Goal: Information Seeking & Learning: Understand process/instructions

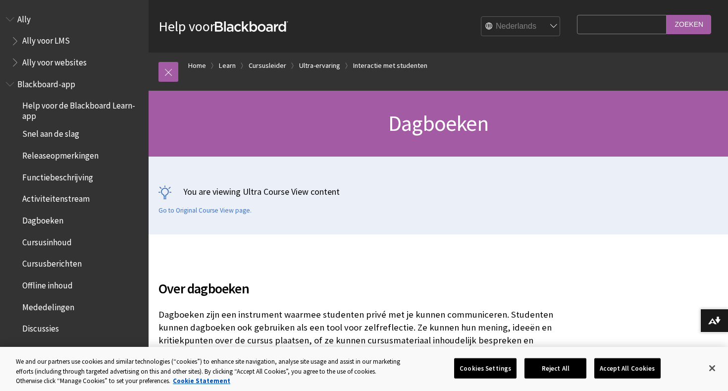
scroll to position [1428, 0]
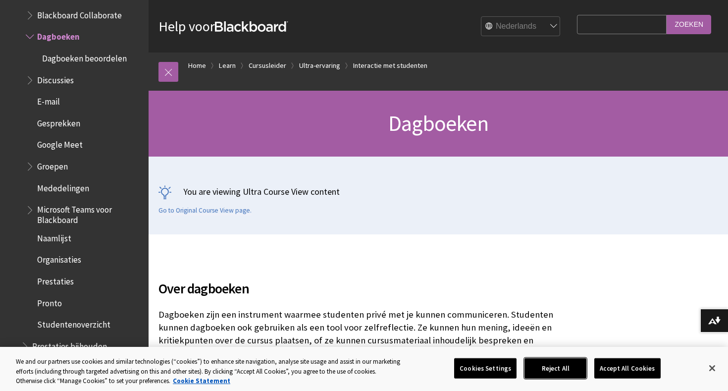
click at [556, 365] on button "Reject All" at bounding box center [555, 368] width 62 height 21
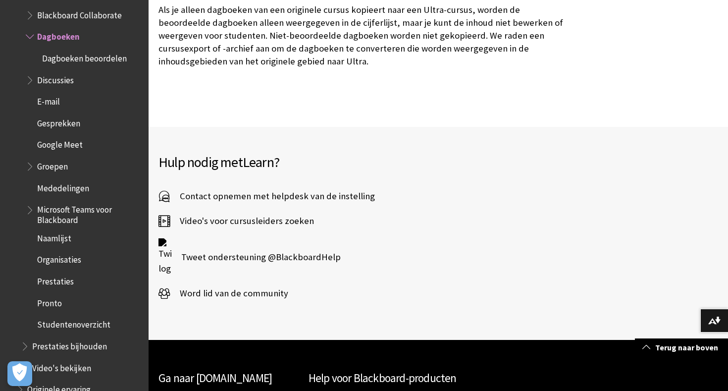
scroll to position [5299, 0]
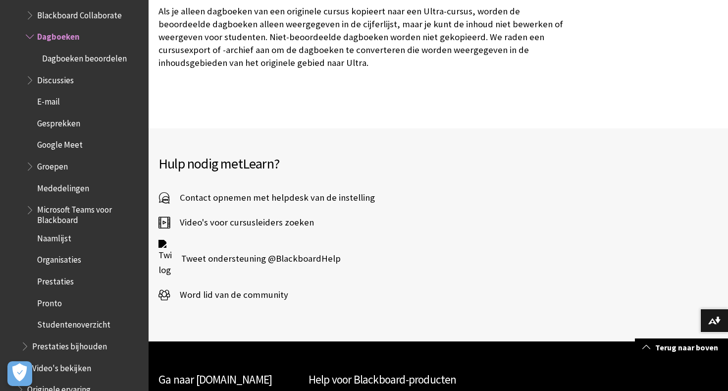
click at [95, 50] on span "Dagboeken beoordelen" at bounding box center [84, 56] width 85 height 13
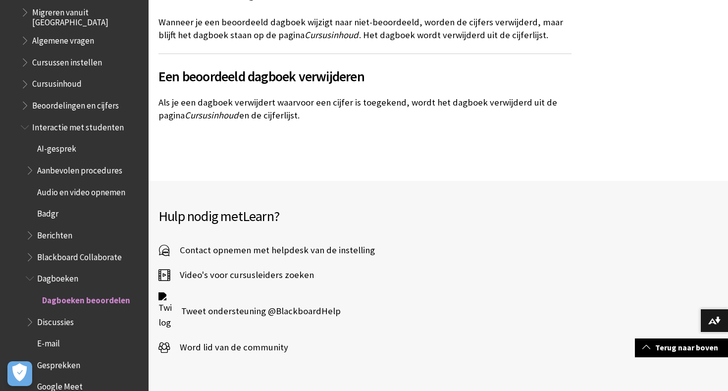
scroll to position [1186, 0]
click at [95, 98] on span "Beoordelingen en cijfers" at bounding box center [75, 104] width 87 height 13
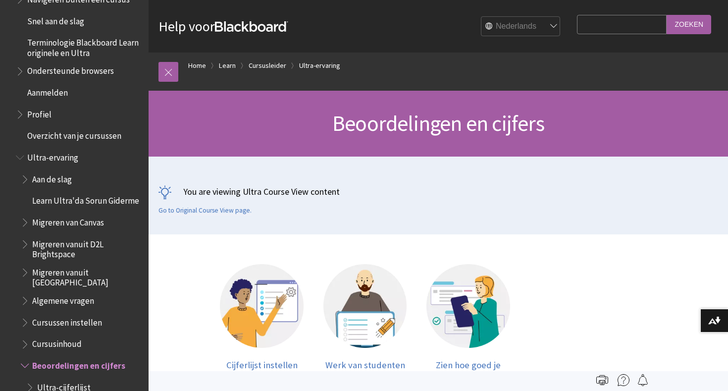
scroll to position [924, 0]
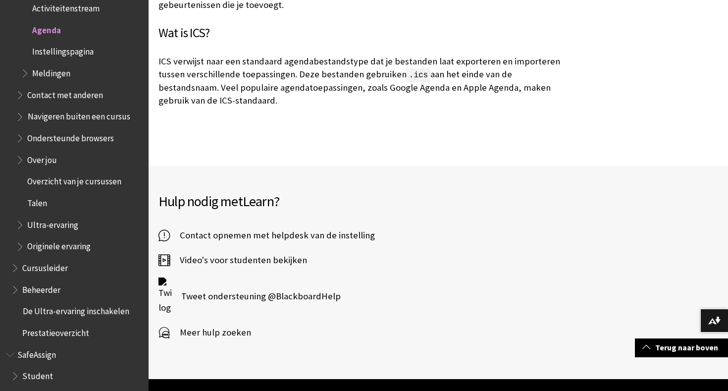
scroll to position [2720, 0]
